Goal: Check status: Check status

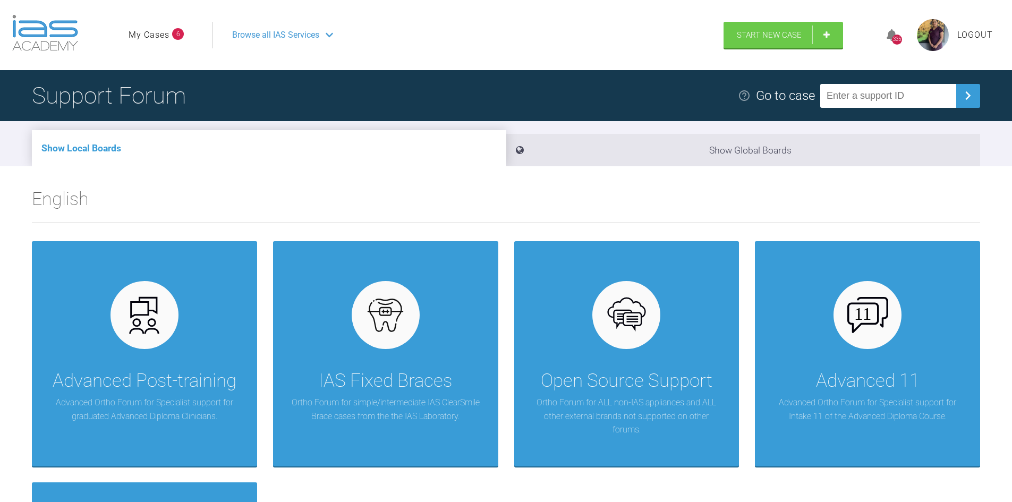
click at [166, 33] on link "My Cases" at bounding box center [149, 35] width 41 height 14
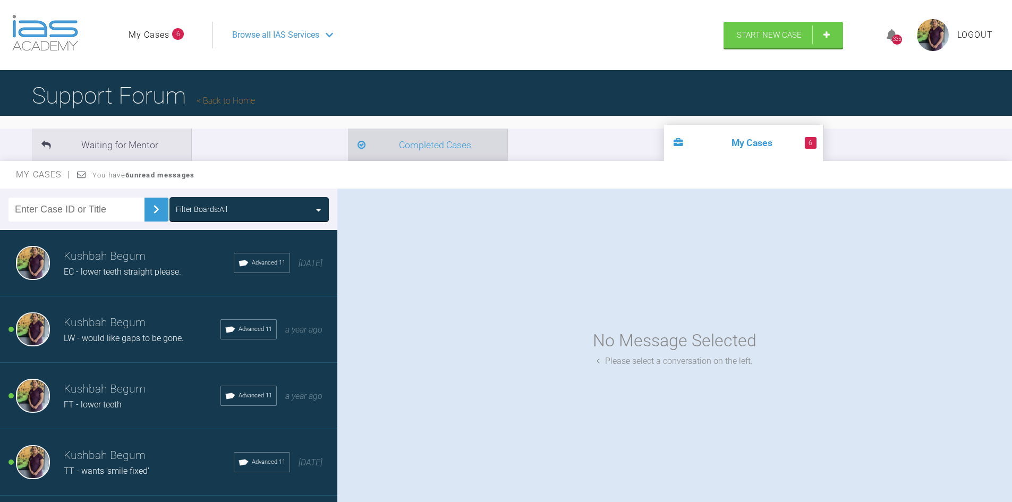
click at [348, 156] on li "Completed Cases" at bounding box center [427, 145] width 159 height 32
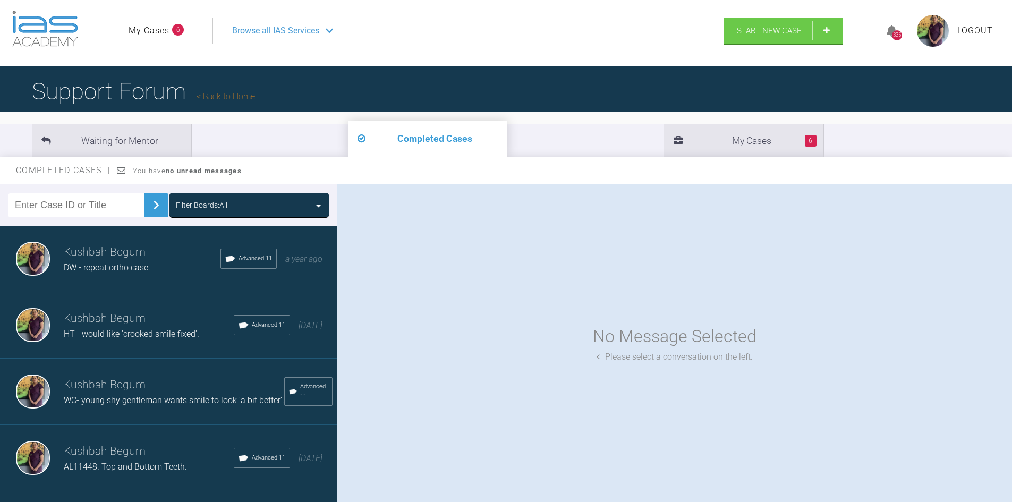
scroll to position [110, 0]
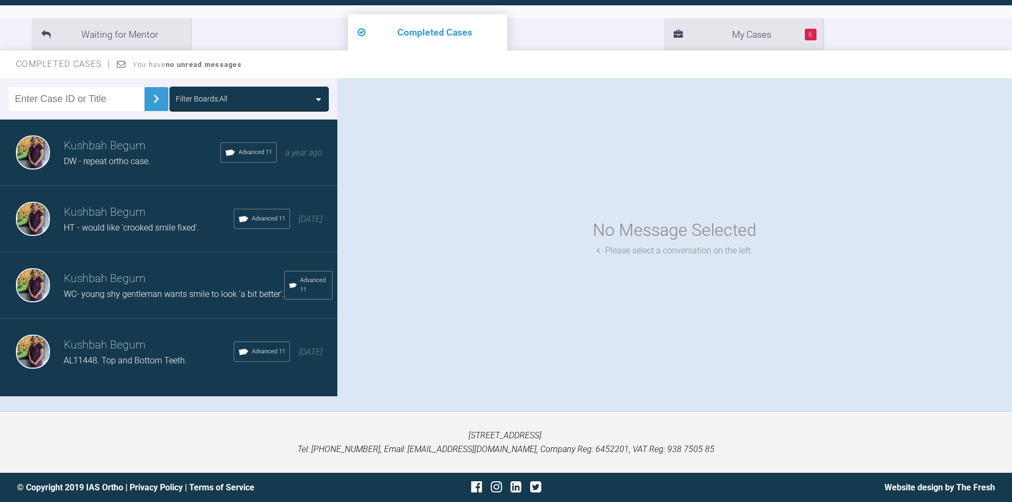
click at [234, 362] on div "Advanced 11" at bounding box center [262, 351] width 56 height 20
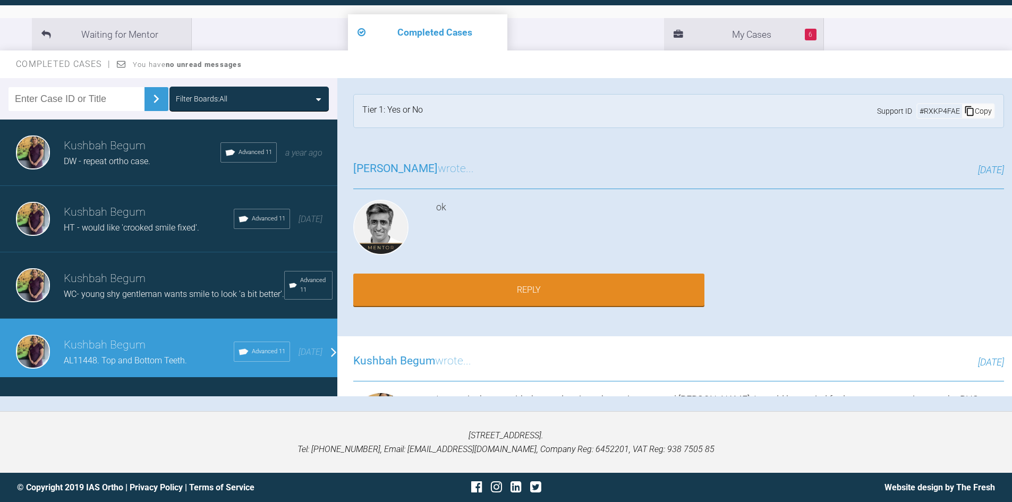
click at [240, 416] on div "[STREET_ADDRESS]. Tel: [PHONE_NUMBER], Email: [EMAIL_ADDRESS][DOMAIN_NAME], Com…" at bounding box center [506, 442] width 1012 height 62
click at [92, 227] on span "HT - would like 'crooked smile fixed'." at bounding box center [131, 227] width 135 height 10
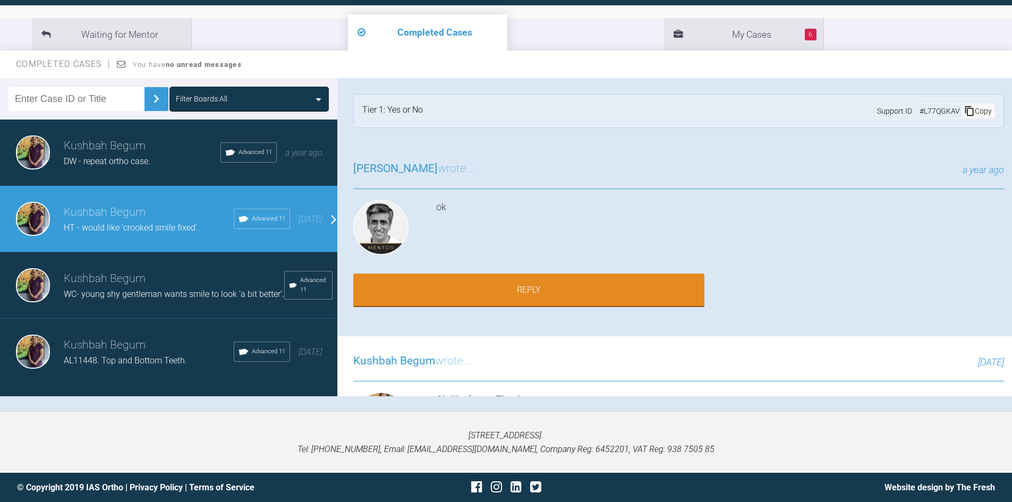
click at [107, 285] on h3 "Kushbah Begum" at bounding box center [174, 279] width 220 height 18
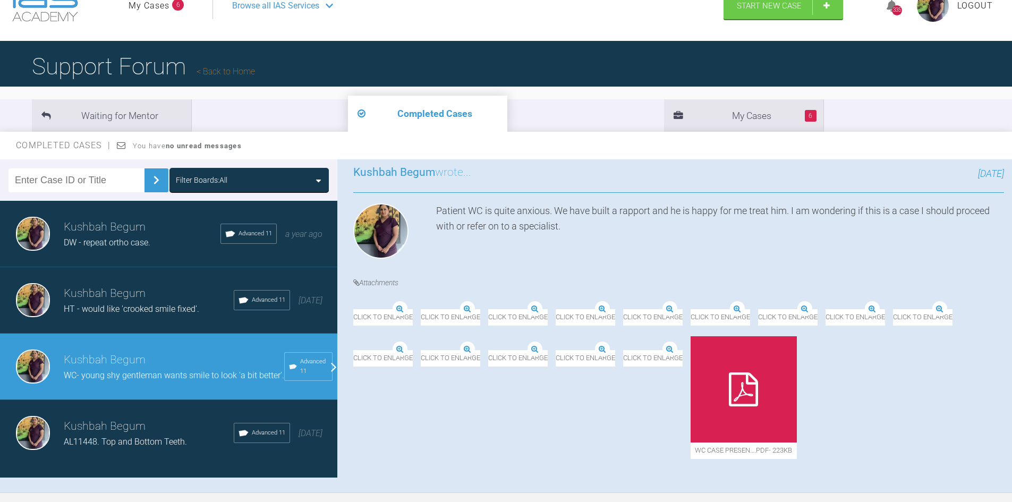
scroll to position [4, 0]
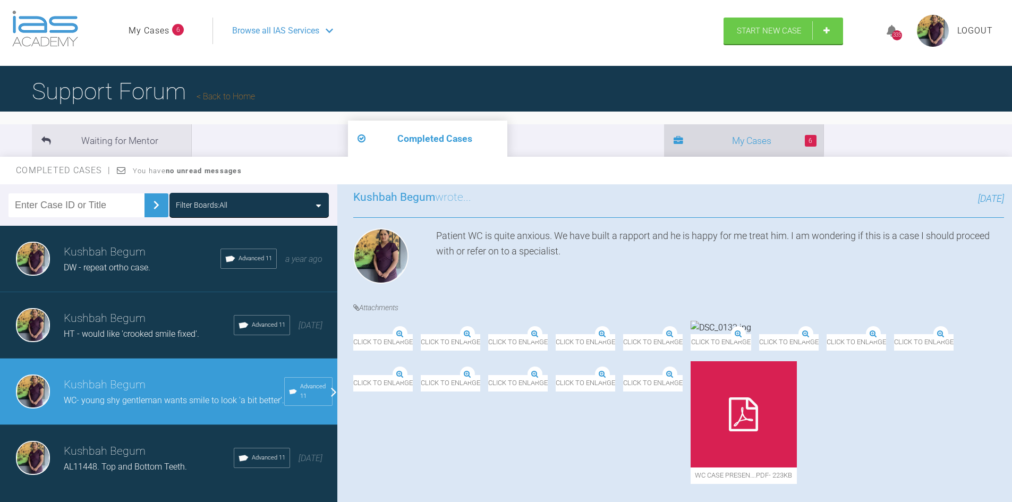
click at [664, 139] on li "6 My Cases" at bounding box center [743, 140] width 159 height 32
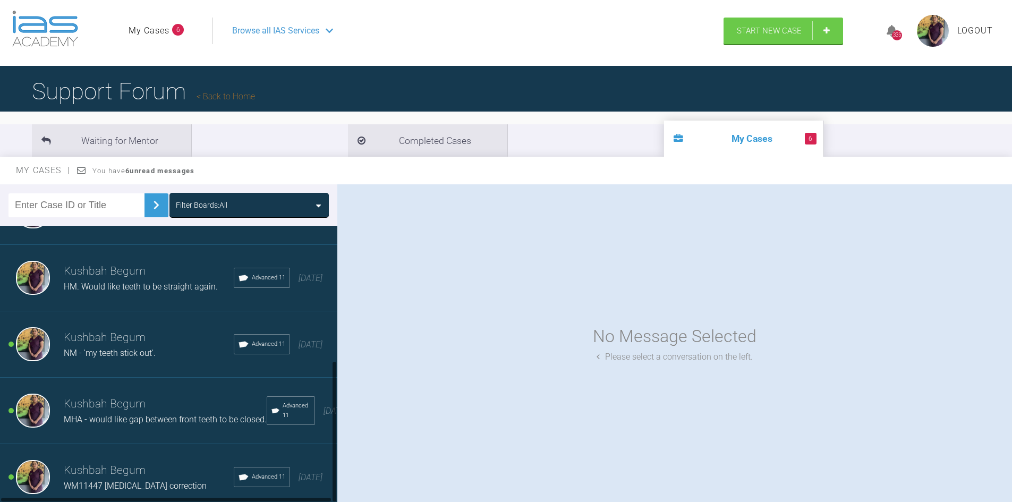
scroll to position [110, 0]
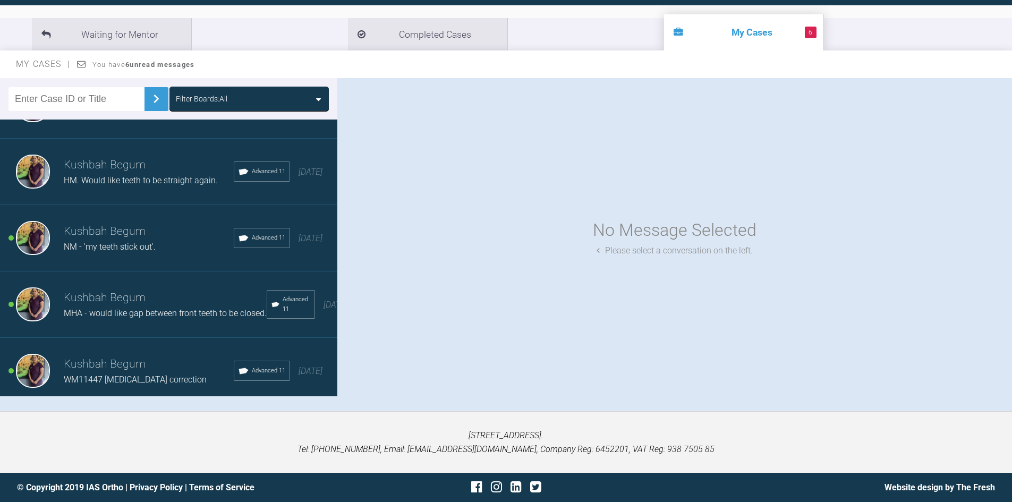
click at [189, 360] on h3 "Kushbah Begum" at bounding box center [149, 364] width 170 height 18
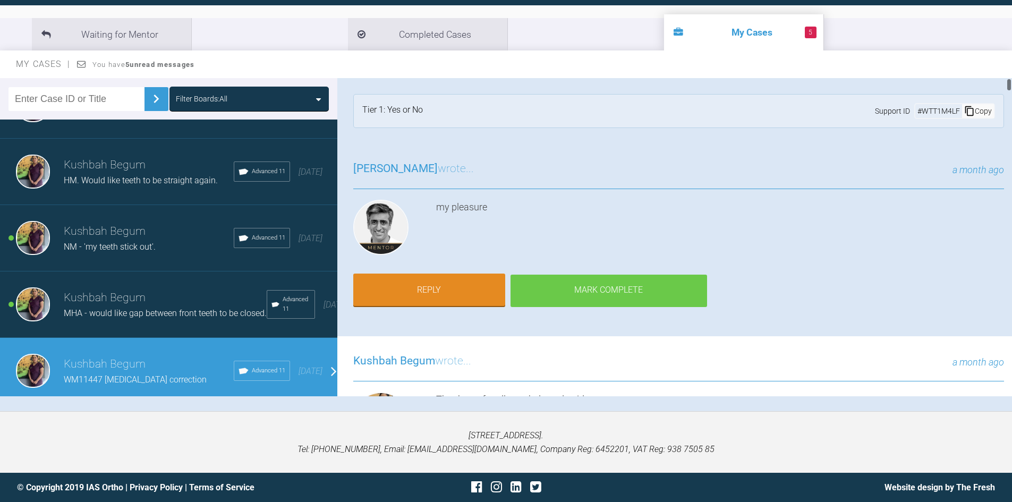
click at [623, 296] on div "Mark Complete" at bounding box center [608, 291] width 196 height 33
click at [575, 290] on div "Mark Complete" at bounding box center [608, 291] width 196 height 33
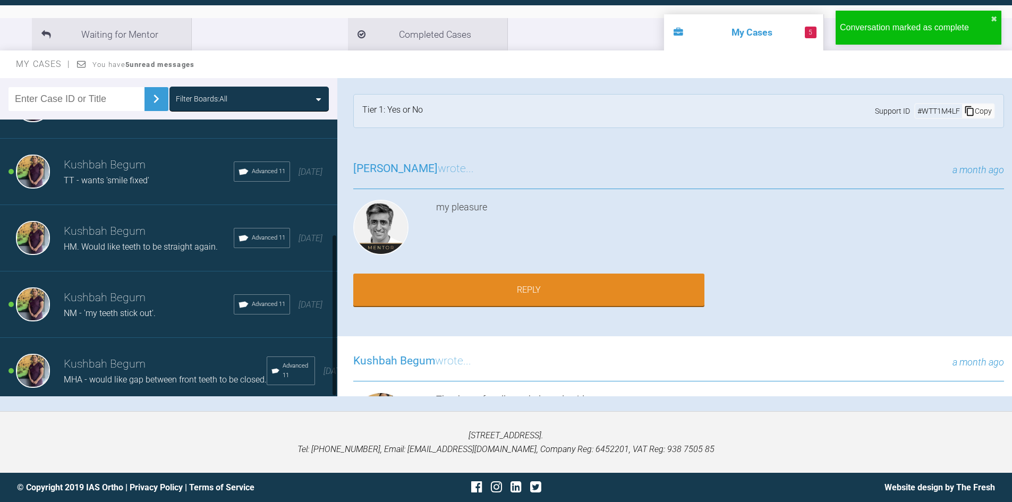
scroll to position [195, 0]
click at [348, 45] on li "Completed Cases" at bounding box center [427, 34] width 159 height 32
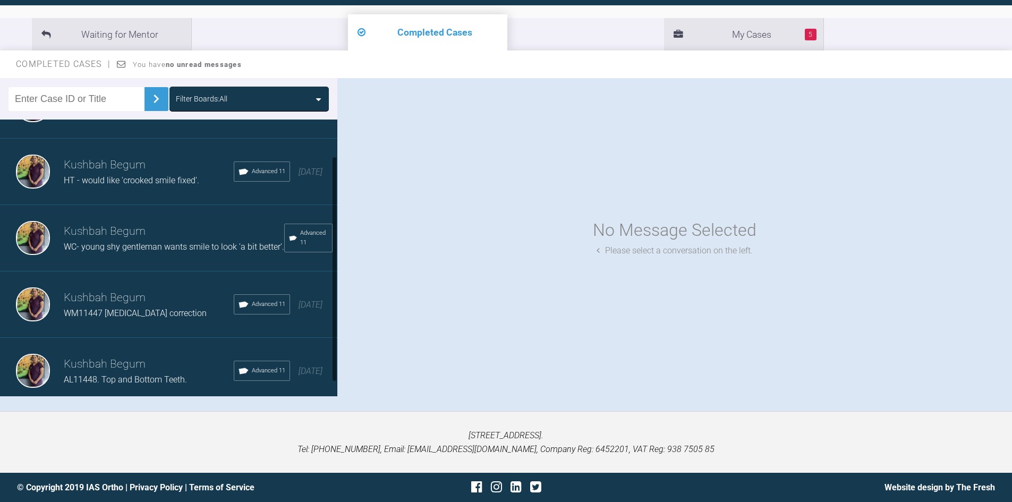
scroll to position [62, 0]
